Goal: Task Accomplishment & Management: Complete application form

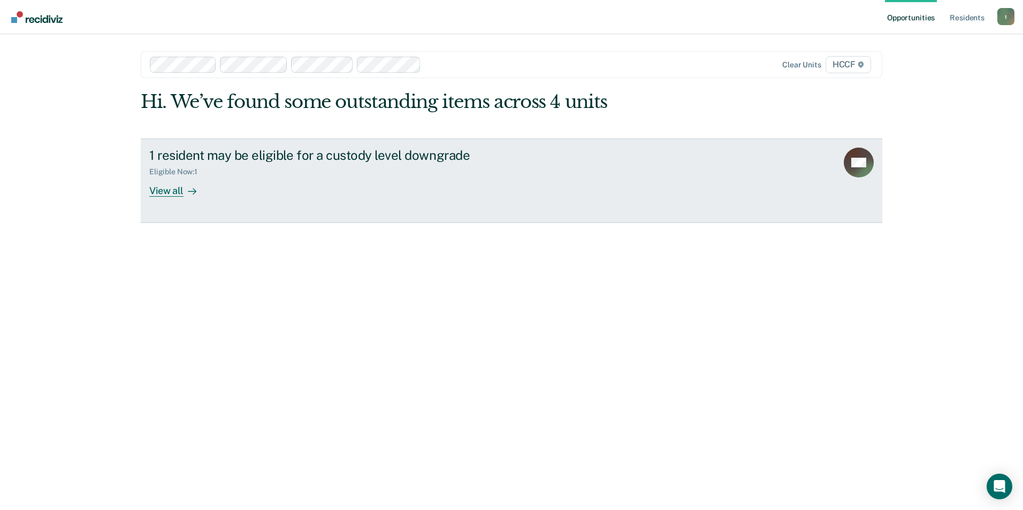
click at [168, 190] on div "View all" at bounding box center [179, 186] width 60 height 21
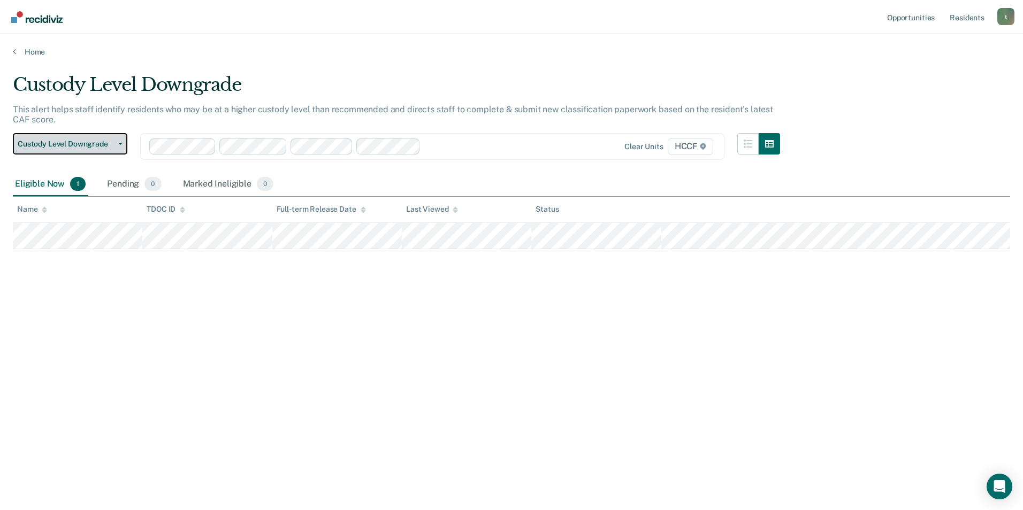
click at [91, 147] on span "Custody Level Downgrade" at bounding box center [66, 144] width 96 height 9
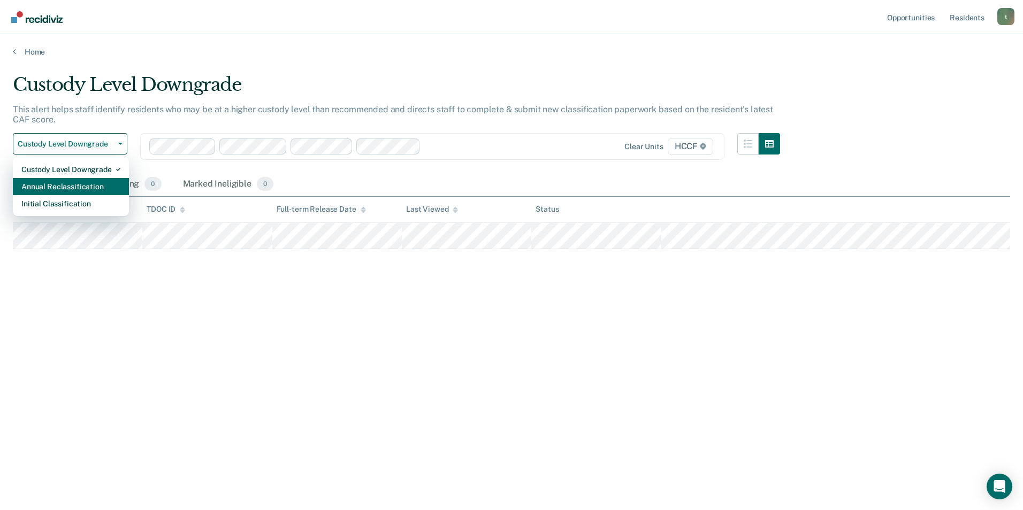
click at [89, 184] on div "Annual Reclassification" at bounding box center [70, 186] width 99 height 17
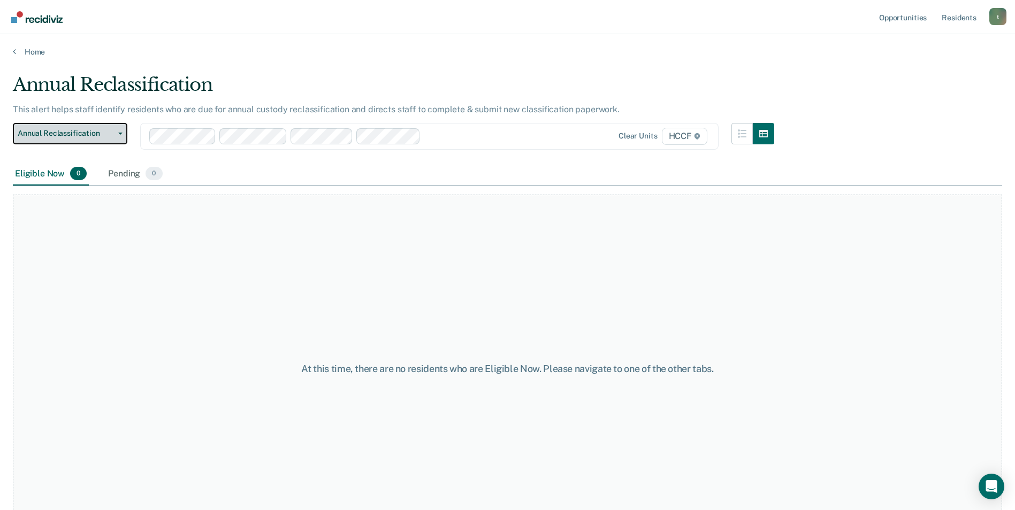
click at [121, 132] on button "Annual Reclassification" at bounding box center [70, 133] width 114 height 21
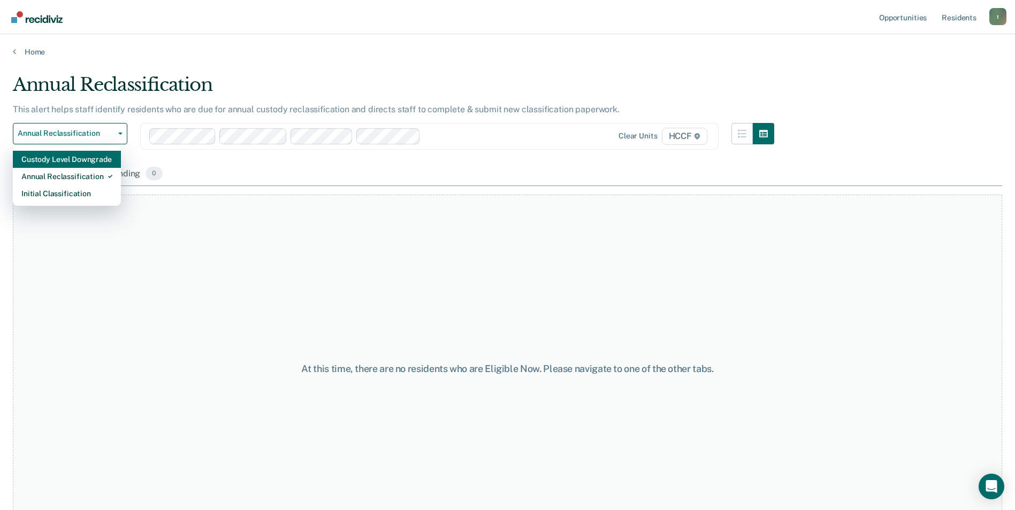
click at [63, 160] on div "Custody Level Downgrade" at bounding box center [66, 159] width 91 height 17
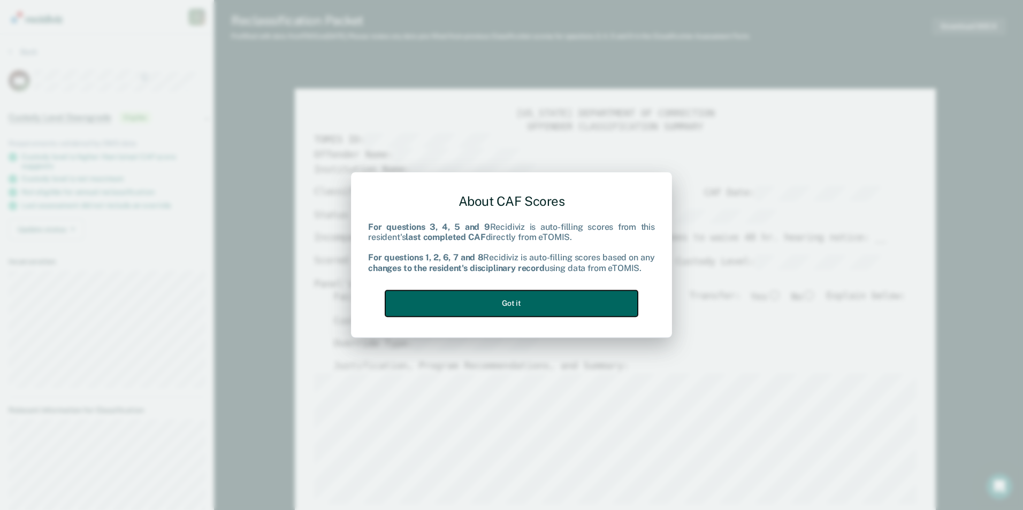
click at [531, 301] on button "Got it" at bounding box center [511, 303] width 252 height 26
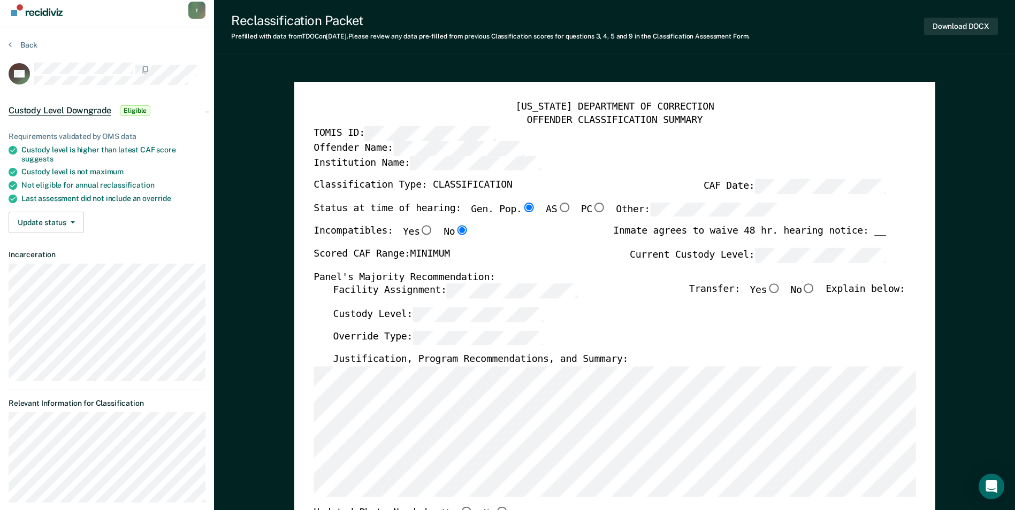
scroll to position [53, 0]
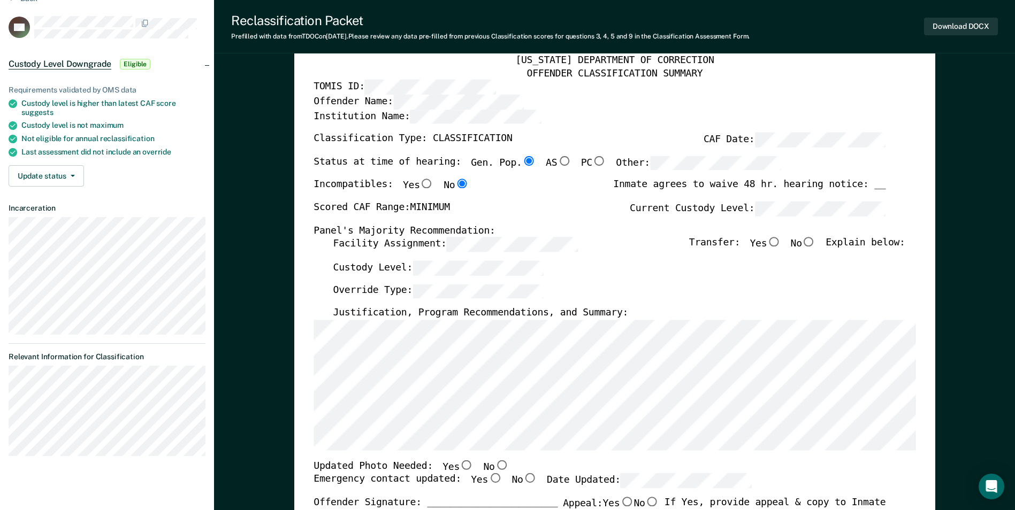
click at [815, 243] on input "No" at bounding box center [809, 243] width 14 height 10
type textarea "x"
radio input "true"
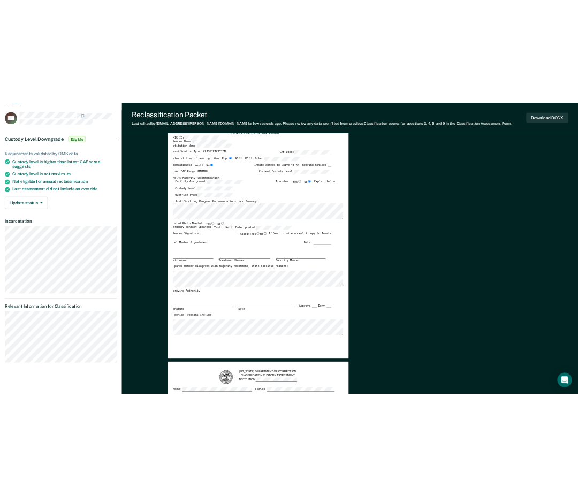
scroll to position [0, 0]
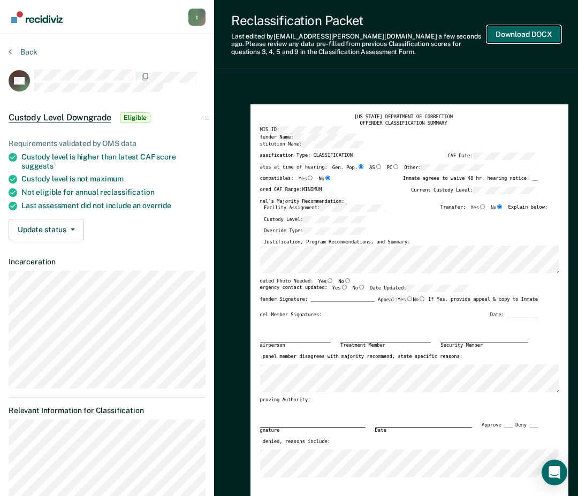
click at [515, 36] on button "Download DOCX" at bounding box center [524, 35] width 74 height 18
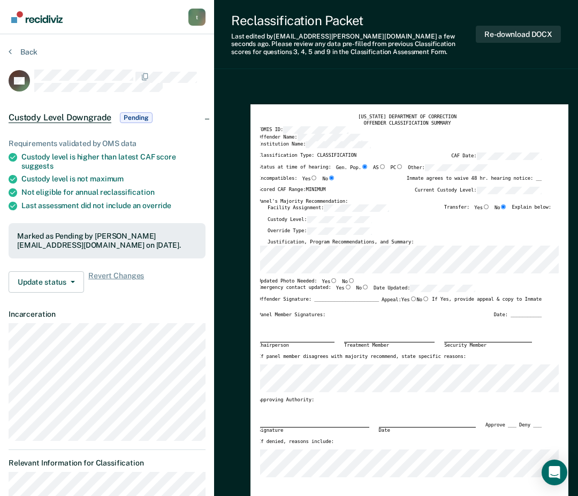
click at [414, 219] on div "Custody Level:" at bounding box center [409, 222] width 284 height 12
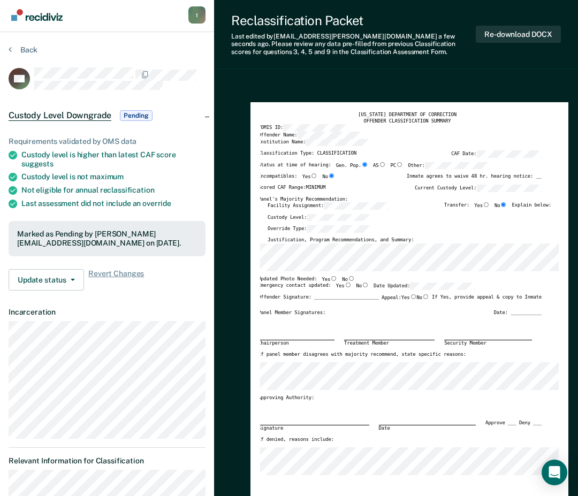
scroll to position [0, 0]
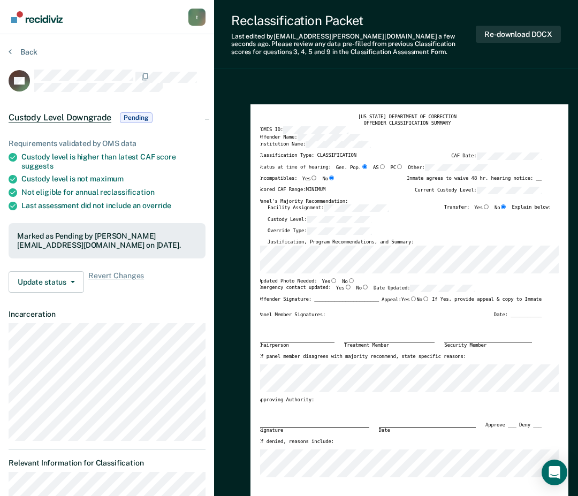
click at [348, 280] on input "No" at bounding box center [351, 280] width 7 height 5
type textarea "x"
radio input "true"
click at [356, 280] on div "Updated Photo Needed: Yes No" at bounding box center [400, 281] width 284 height 7
click at [345, 287] on input "Yes" at bounding box center [348, 287] width 7 height 5
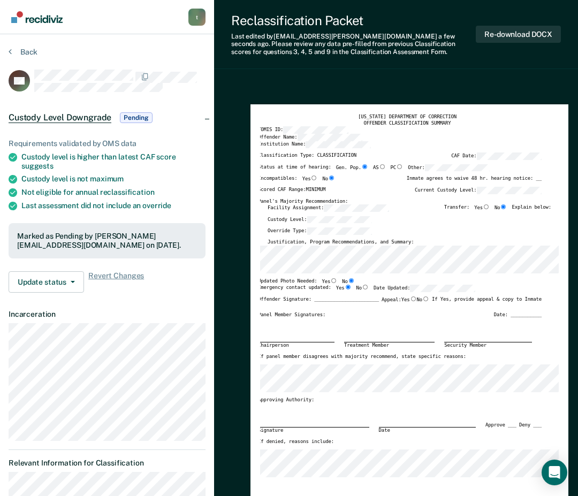
type textarea "x"
radio input "true"
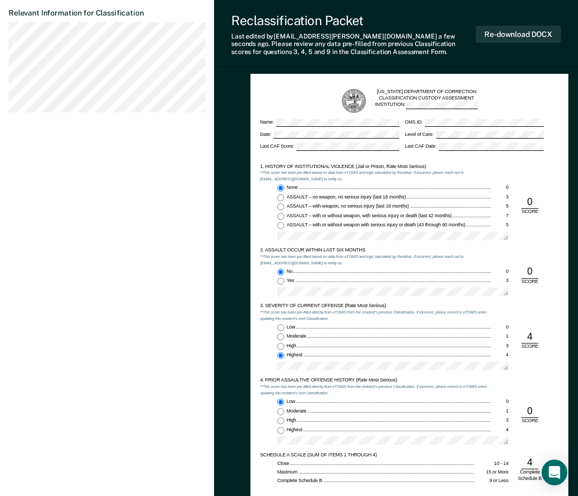
scroll to position [267, 0]
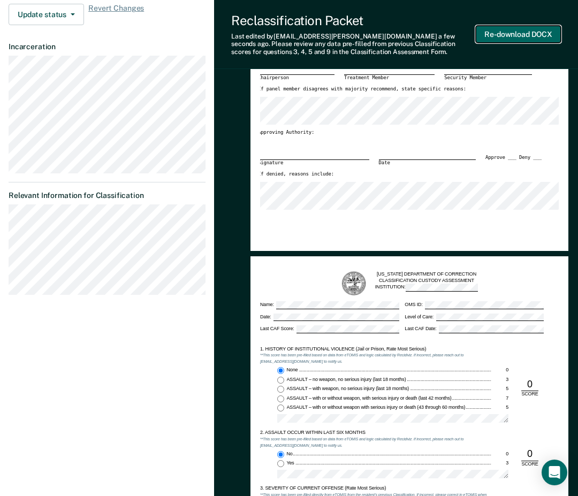
click at [522, 33] on button "Re-download DOCX" at bounding box center [518, 35] width 85 height 18
click at [368, 142] on div "Signature Date Approve ___ Deny ___" at bounding box center [400, 153] width 284 height 36
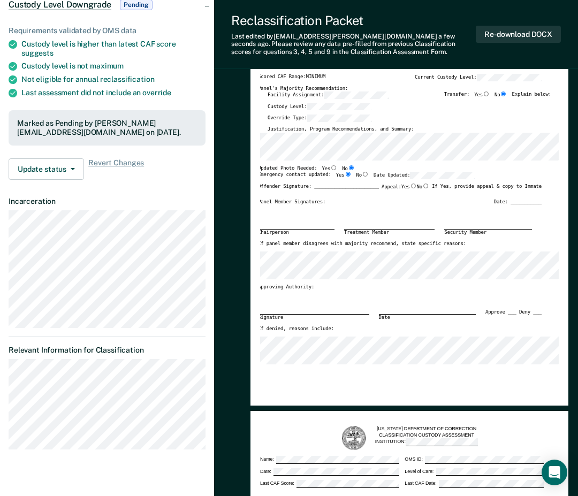
scroll to position [107, 0]
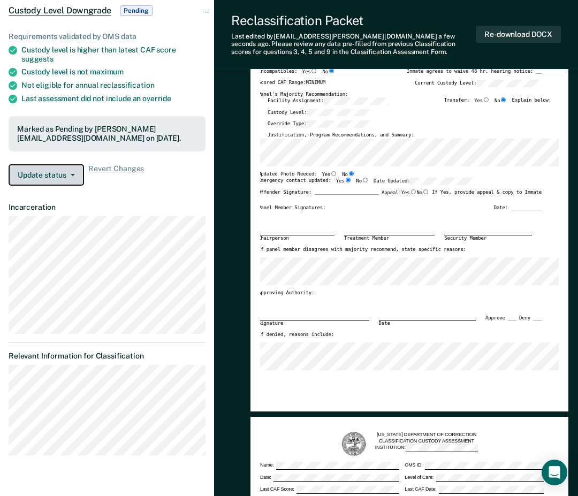
click at [60, 175] on button "Update status" at bounding box center [46, 174] width 75 height 21
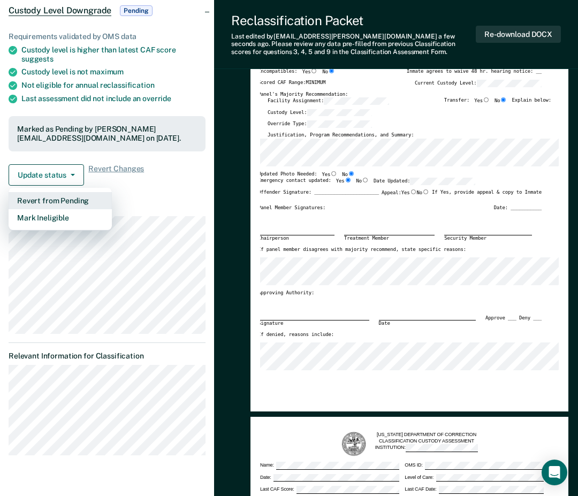
click at [60, 198] on button "Revert from Pending" at bounding box center [60, 200] width 103 height 17
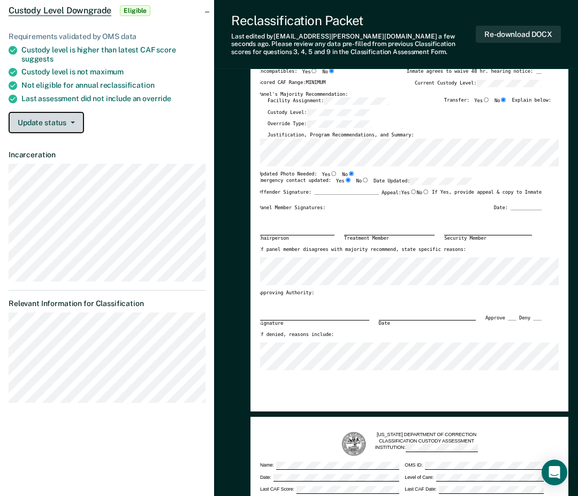
scroll to position [53, 0]
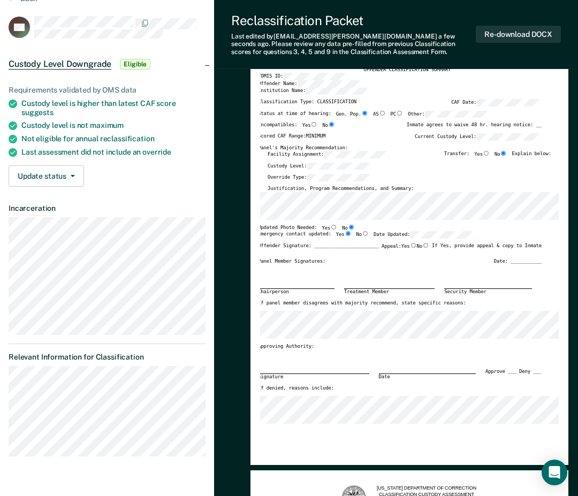
click at [435, 273] on div "Chairperson Treatment Member Security Member" at bounding box center [400, 282] width 284 height 36
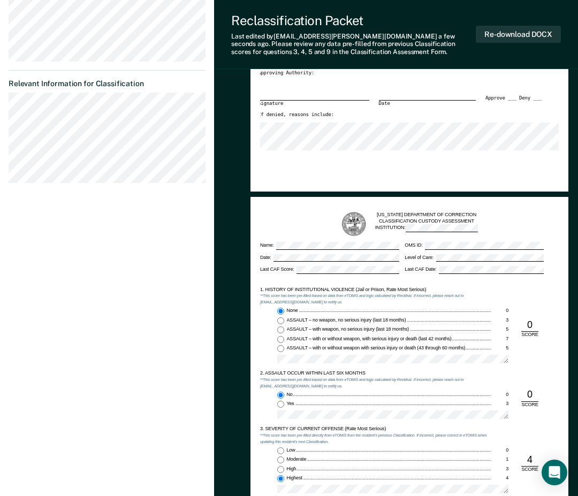
scroll to position [481, 0]
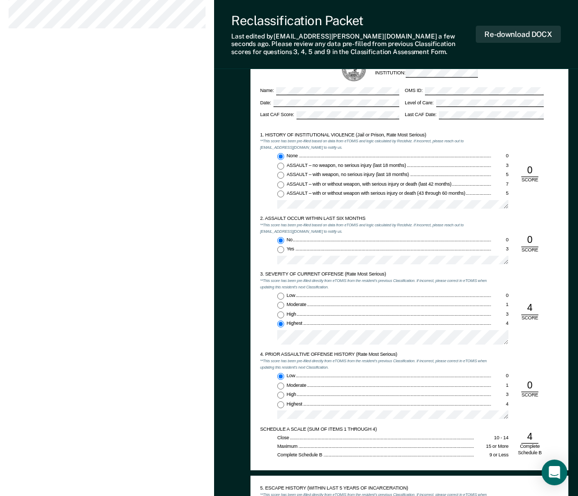
click at [536, 317] on div "SCORE" at bounding box center [530, 318] width 26 height 6
click at [529, 379] on div "4. PRIOR ASSAULTIVE OFFENSE HISTORY (Rate Most Serious) **This score has been p…" at bounding box center [409, 388] width 298 height 74
click at [526, 239] on div "0" at bounding box center [529, 240] width 17 height 13
click at [324, 248] on div "Yes" at bounding box center [389, 249] width 205 height 6
click at [284, 248] on input "Yes 3" at bounding box center [280, 249] width 7 height 7
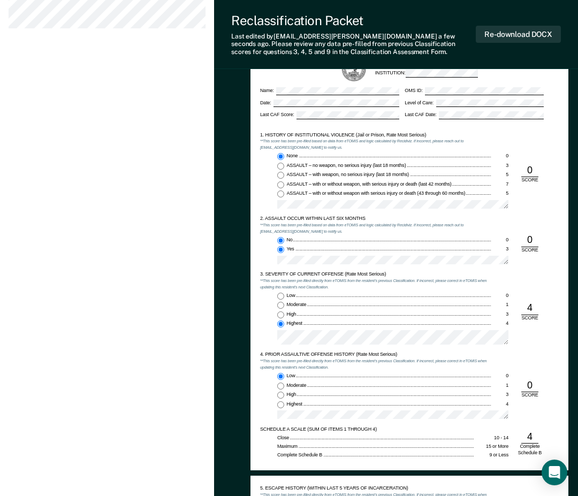
type textarea "x"
radio input "false"
radio input "true"
click at [283, 238] on input "No 0" at bounding box center [280, 240] width 7 height 7
type textarea "x"
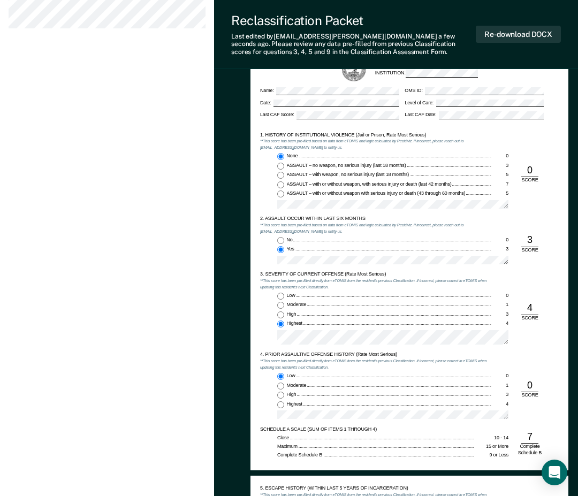
radio input "true"
radio input "false"
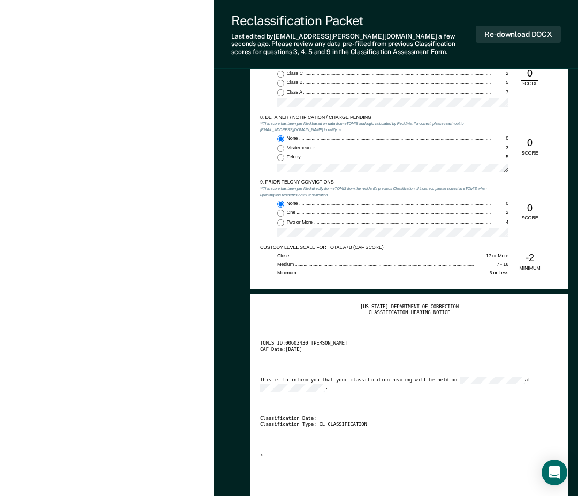
scroll to position [1177, 0]
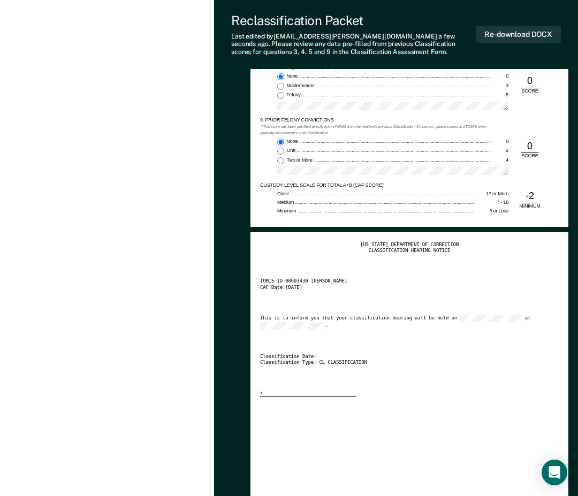
click at [353, 222] on div "5. ESCAPE HISTORY (WITHIN LAST 5 YEARS OF INCARCERATION) **This score has been …" at bounding box center [409, 3] width 318 height 446
click at [350, 258] on div "[US_STATE] DEPARTMENT OF CORRECTION CLASSIFICATION HEARING NOTICE TOMIS ID: 006…" at bounding box center [409, 319] width 298 height 155
click at [486, 349] on div "[US_STATE] DEPARTMENT OF CORRECTION CLASSIFICATION HEARING NOTICE TOMIS ID: 006…" at bounding box center [409, 319] width 298 height 155
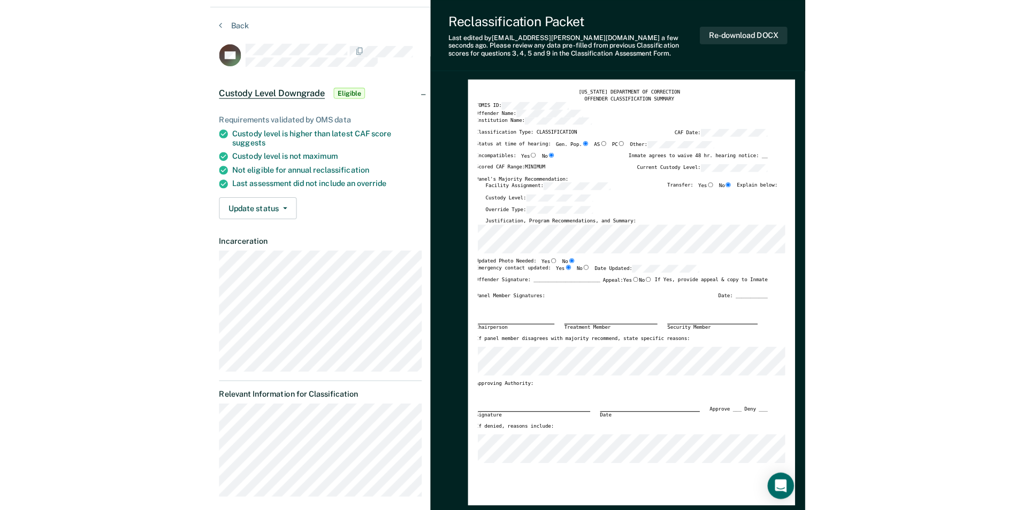
scroll to position [0, 0]
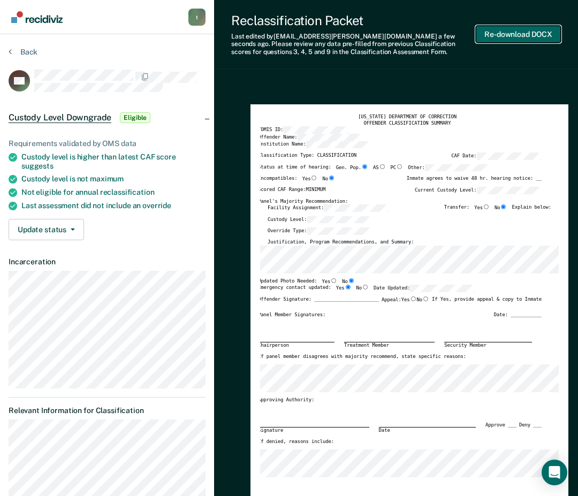
click at [514, 38] on button "Re-download DOCX" at bounding box center [518, 35] width 85 height 18
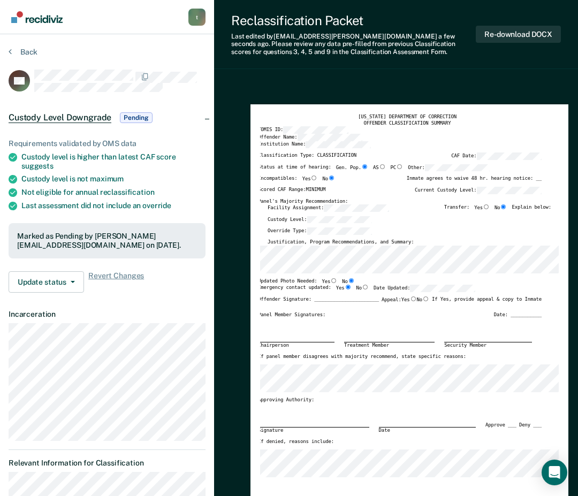
type textarea "x"
